Goal: Transaction & Acquisition: Purchase product/service

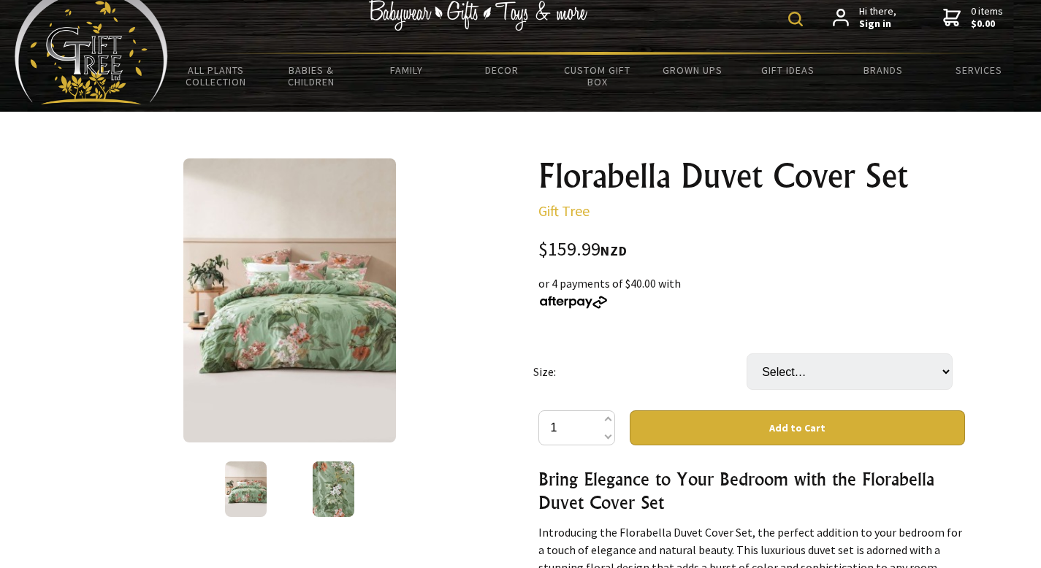
click at [807, 333] on td "Select… Queen King (+ $10.00) Super King (+ $20.00)" at bounding box center [853, 371] width 213 height 77
click at [794, 354] on select "Select… Queen King (+ $10.00) Super King (+ $20.00)" at bounding box center [850, 372] width 206 height 37
select select "King"
click at [747, 354] on select "Select… Queen King (+ $10.00) Super King (+ $20.00)" at bounding box center [850, 372] width 206 height 37
click at [323, 462] on img at bounding box center [334, 490] width 42 height 56
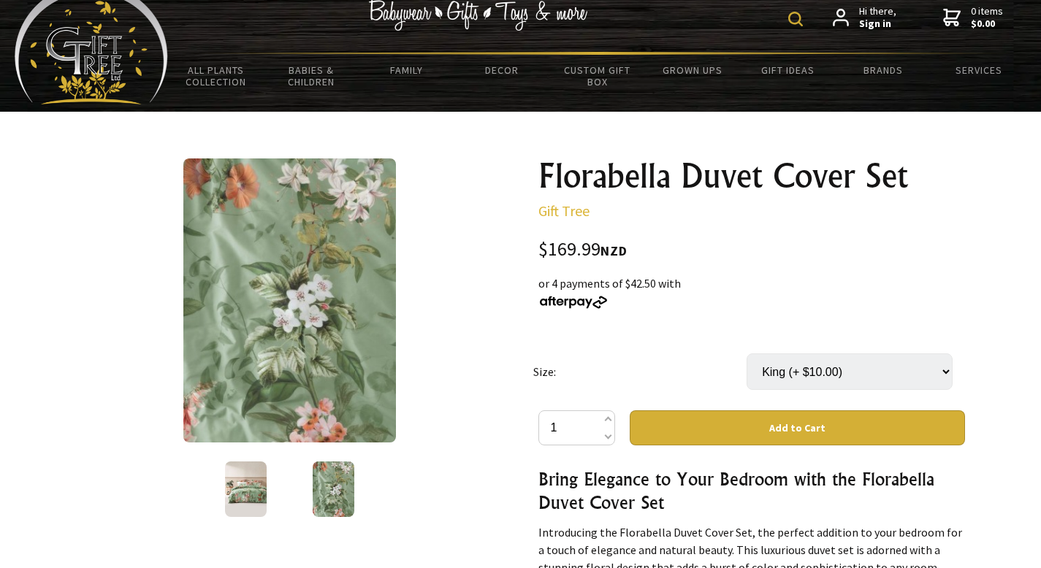
click at [248, 462] on img at bounding box center [246, 490] width 42 height 56
